Goal: Find specific page/section: Find specific page/section

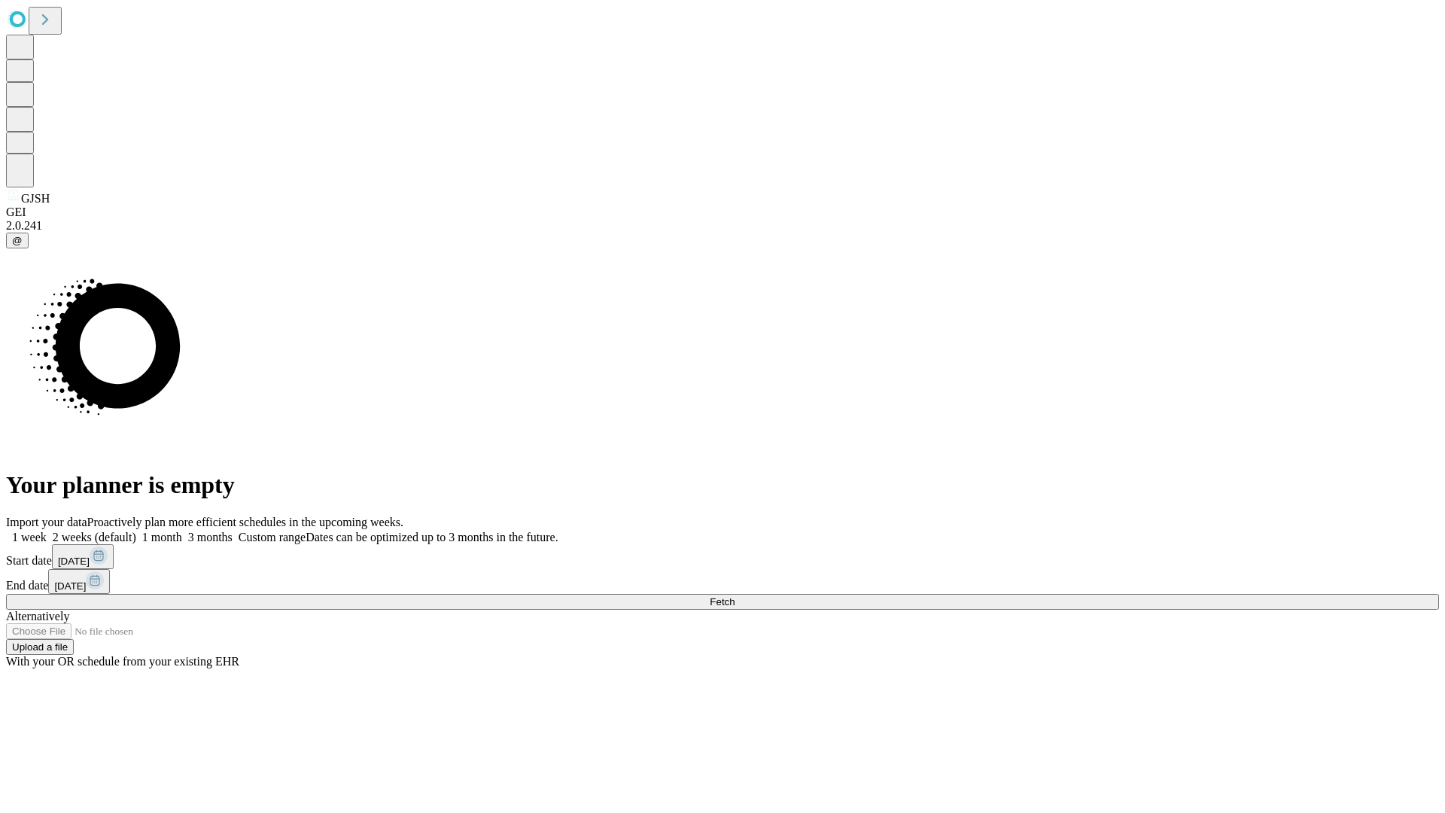
click at [734, 596] on span "Fetch" at bounding box center [722, 601] width 25 height 11
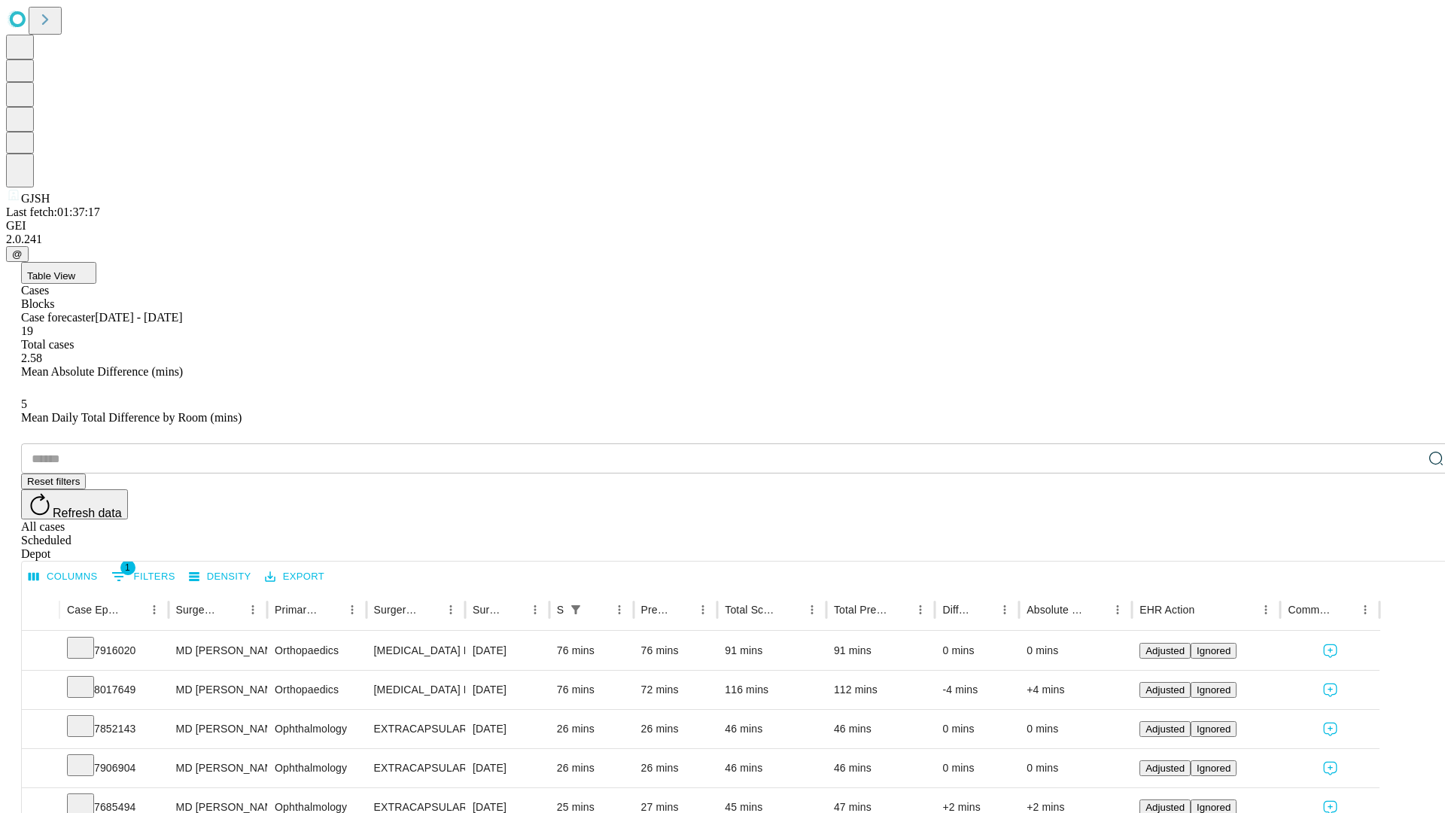
scroll to position [50, 0]
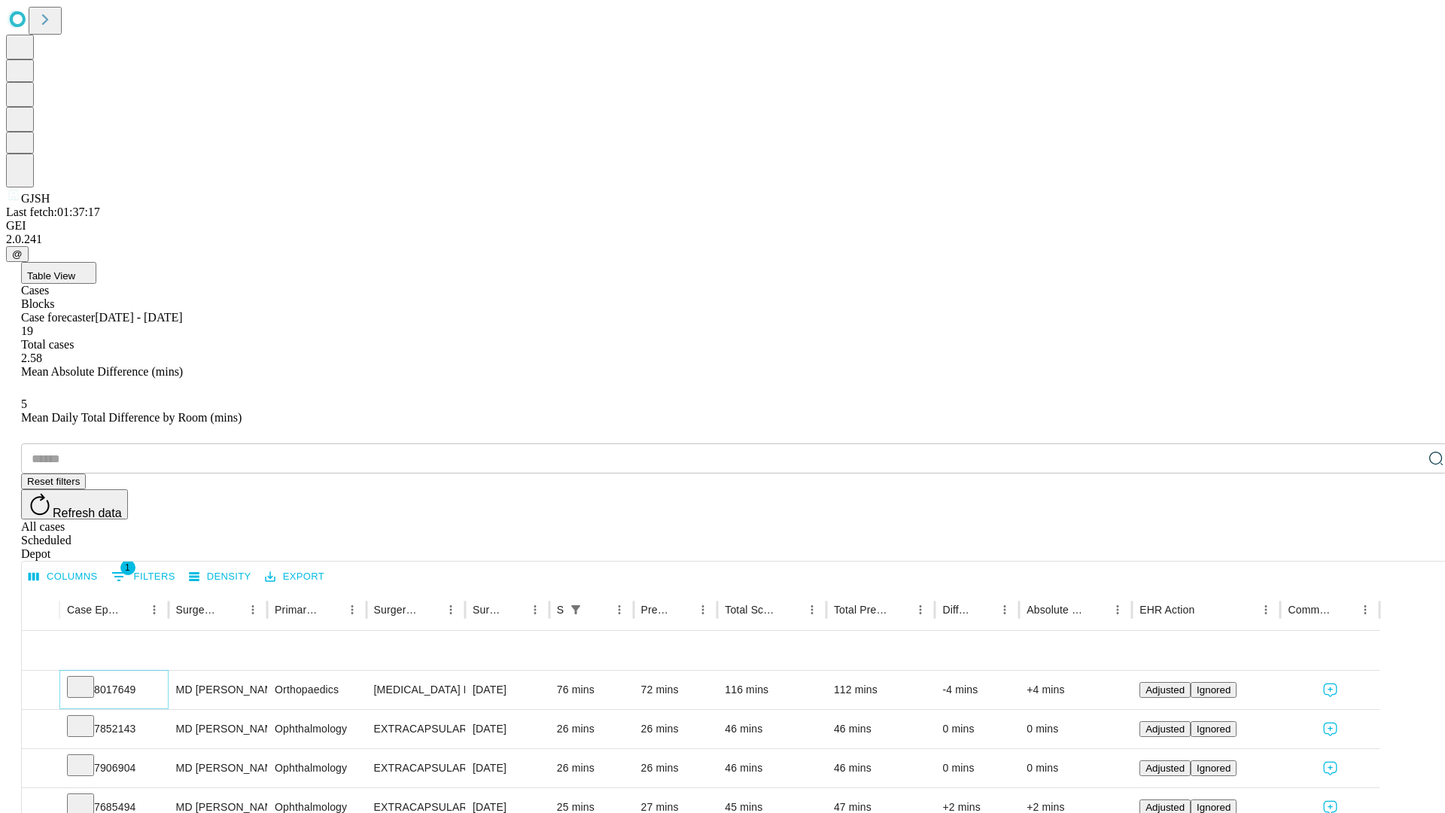
click at [88, 678] on icon at bounding box center [80, 685] width 15 height 15
